Goal: Navigation & Orientation: Find specific page/section

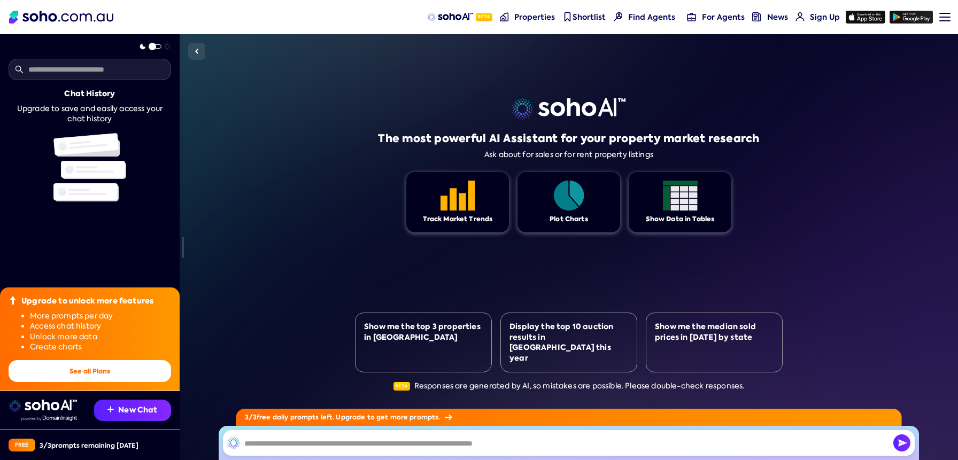
click at [535, 11] on link "Properties" at bounding box center [527, 17] width 63 height 34
click at [529, 21] on span "Properties" at bounding box center [534, 17] width 41 height 11
click at [644, 18] on span "Find Agents" at bounding box center [651, 17] width 47 height 11
click at [555, 18] on span "Properties" at bounding box center [534, 17] width 41 height 11
